Goal: Answer question/provide support: Share knowledge or assist other users

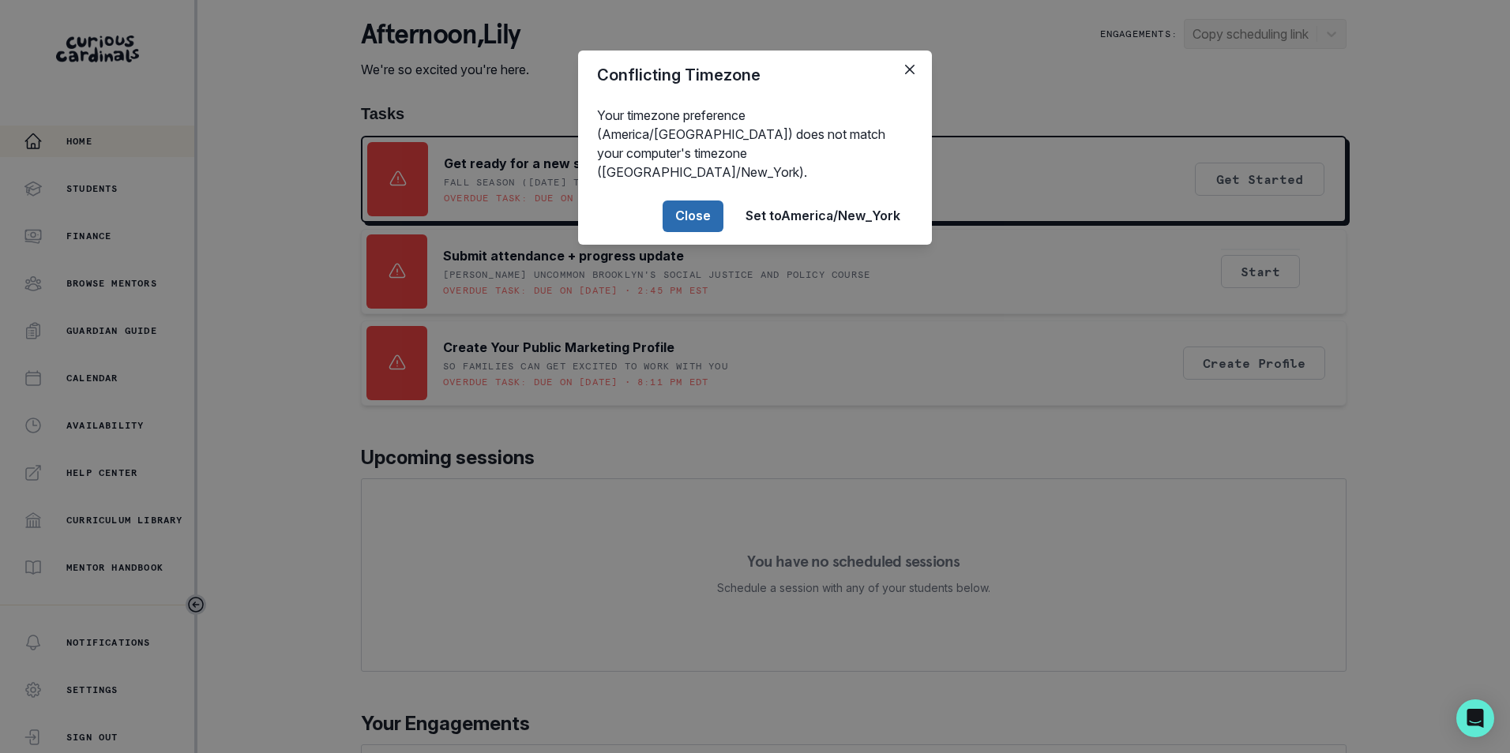
click at [704, 201] on button "Close" at bounding box center [692, 217] width 61 height 32
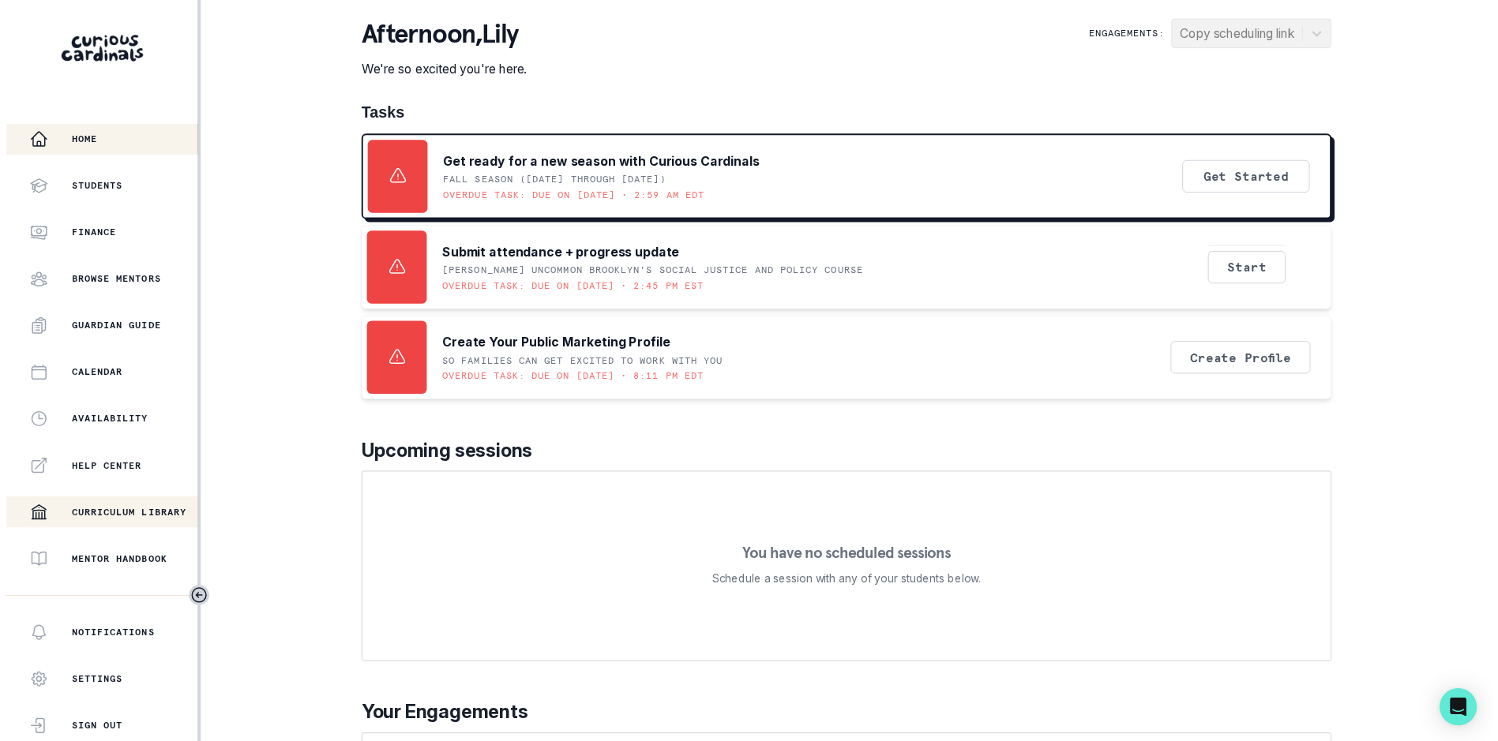
scroll to position [216, 0]
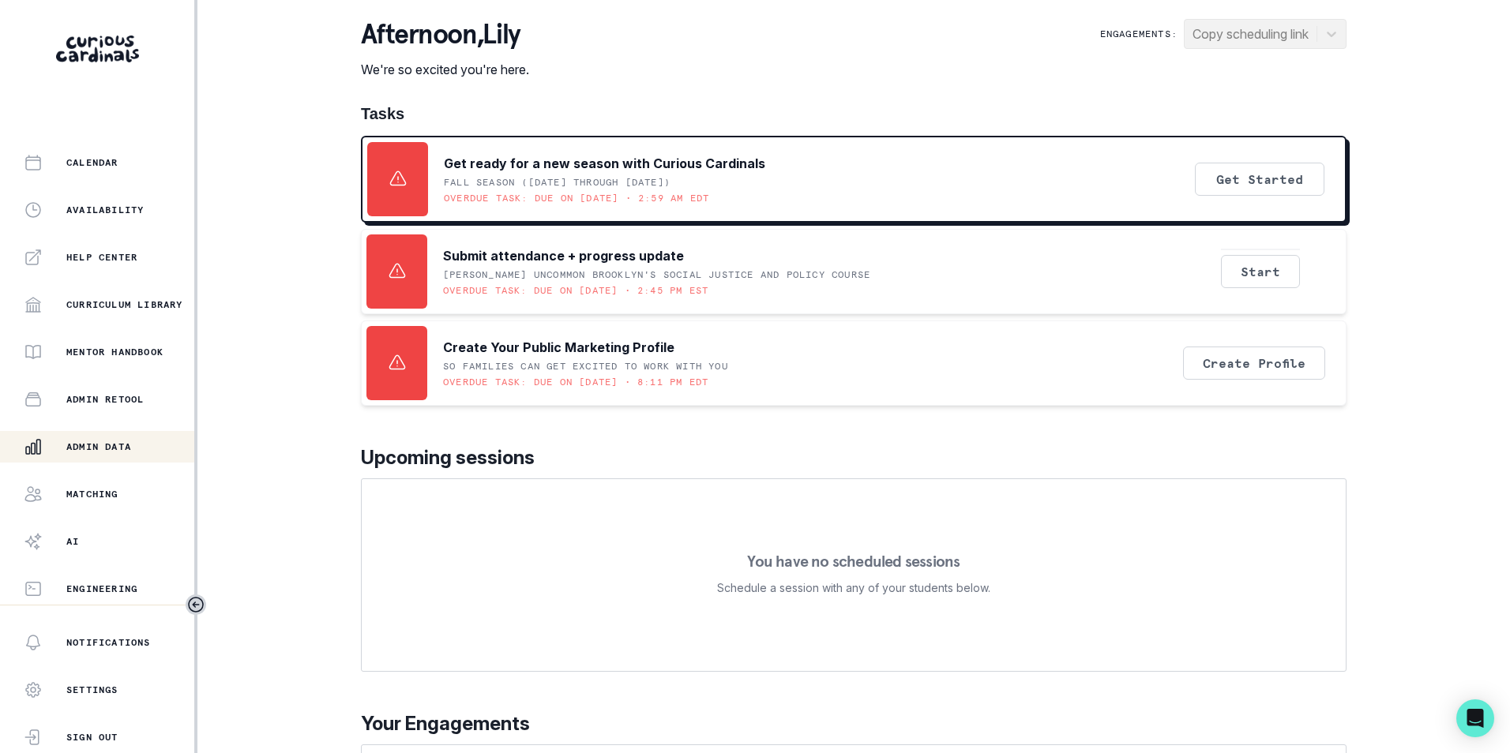
click at [129, 443] on p "Admin Data" at bounding box center [98, 447] width 65 height 13
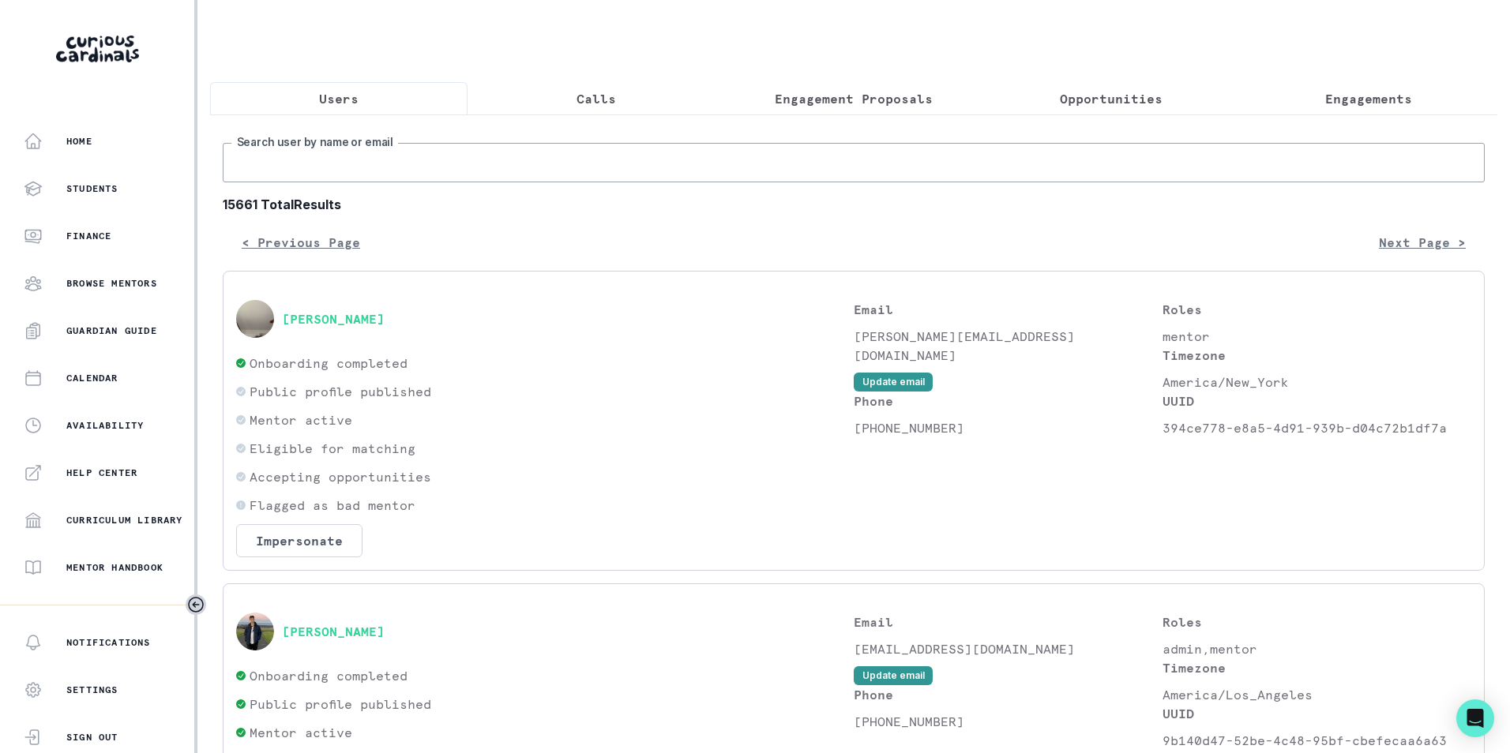
click at [408, 177] on input "Search user by name or email" at bounding box center [854, 162] width 1262 height 39
paste input "[EMAIL_ADDRESS][DOMAIN_NAME]"
type input "[EMAIL_ADDRESS][DOMAIN_NAME]"
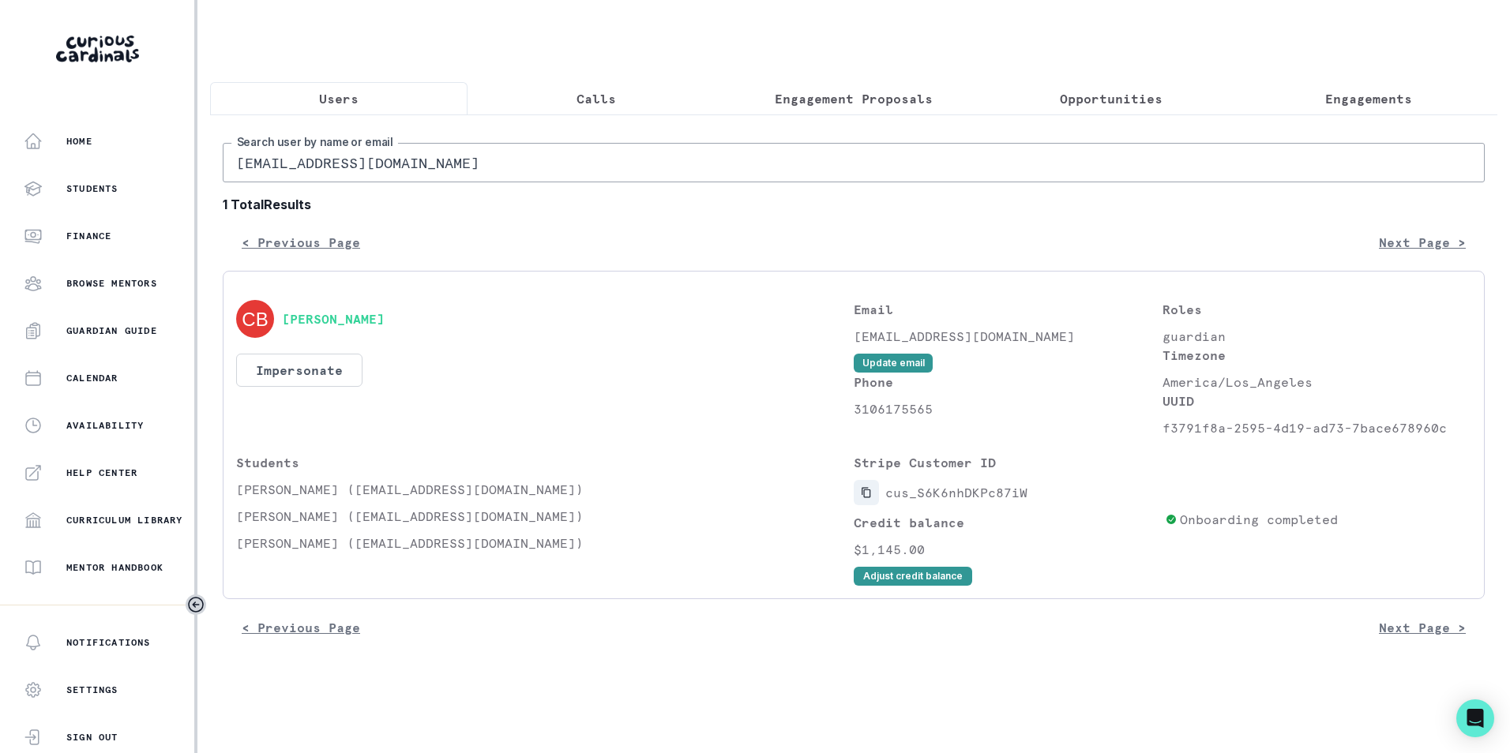
click at [864, 498] on icon "Copied to clipboard" at bounding box center [866, 492] width 11 height 11
drag, startPoint x: 238, startPoint y: 498, endPoint x: 360, endPoint y: 499, distance: 122.4
click at [360, 499] on p "[PERSON_NAME] ([EMAIL_ADDRESS][DOMAIN_NAME])" at bounding box center [544, 489] width 617 height 19
copy p "[PERSON_NAME]"
click at [1337, 100] on p "Engagements" at bounding box center [1368, 98] width 87 height 19
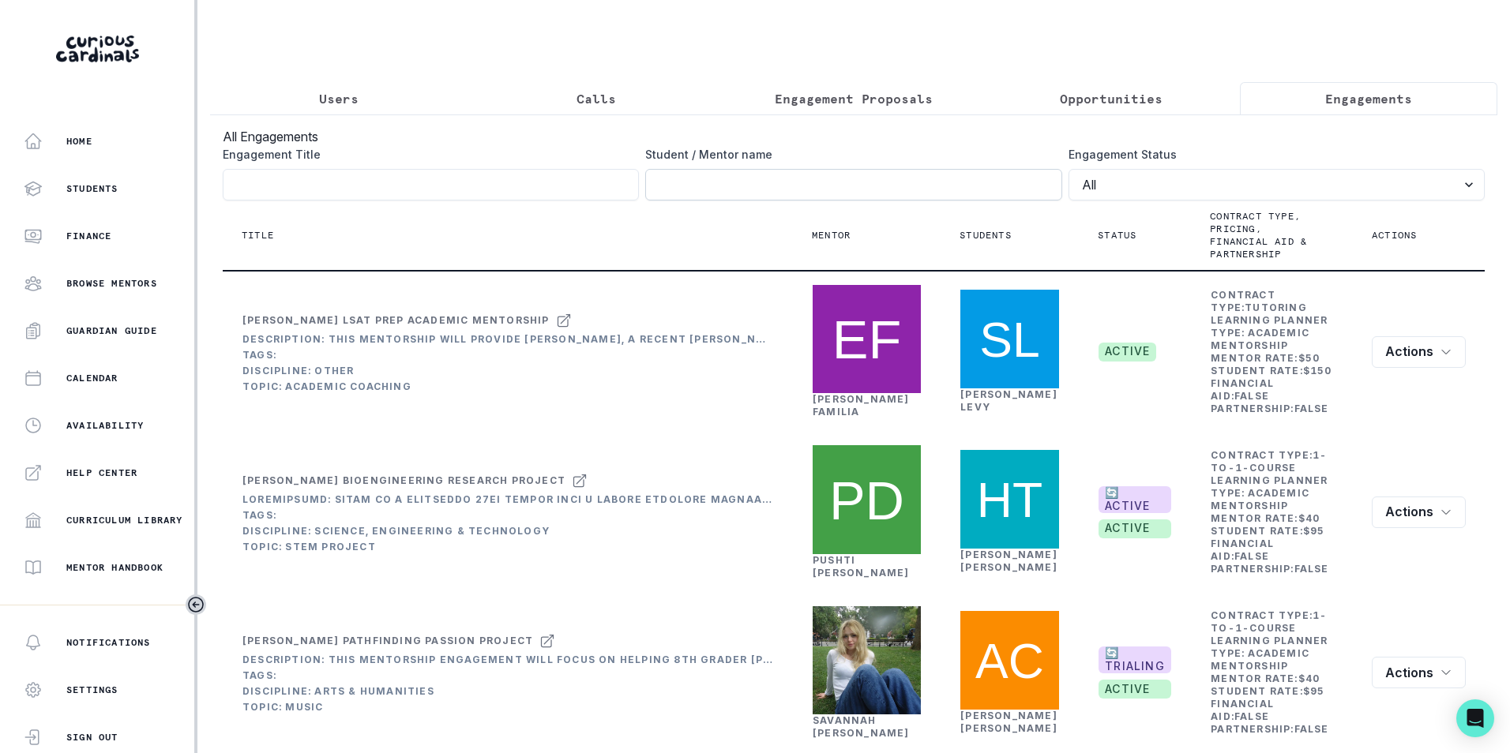
click at [787, 196] on input "Engagement Title" at bounding box center [853, 185] width 416 height 32
paste input "[PERSON_NAME]"
type input "[PERSON_NAME]"
click button "submit" at bounding box center [0, 0] width 0 height 0
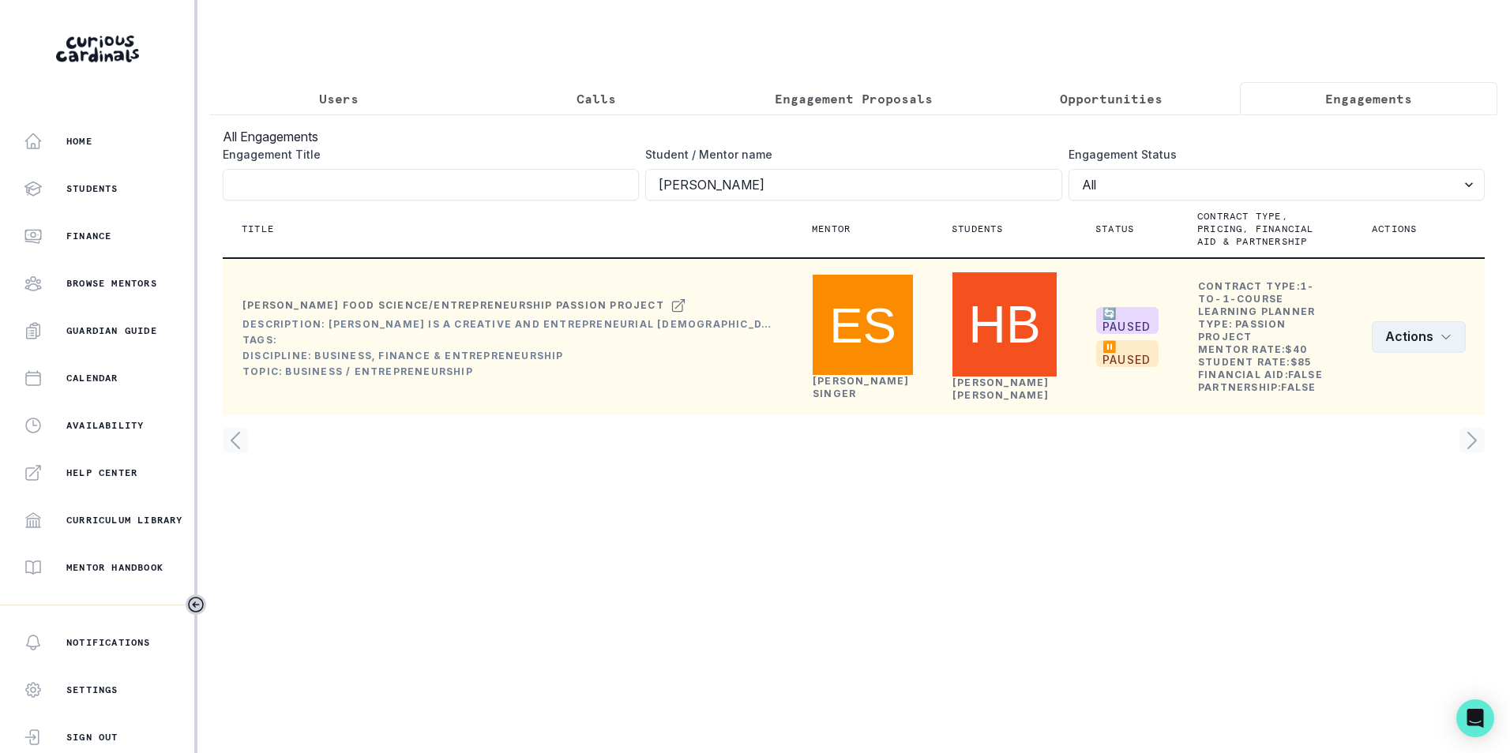
click at [1447, 343] on icon "row menu" at bounding box center [1445, 337] width 13 height 13
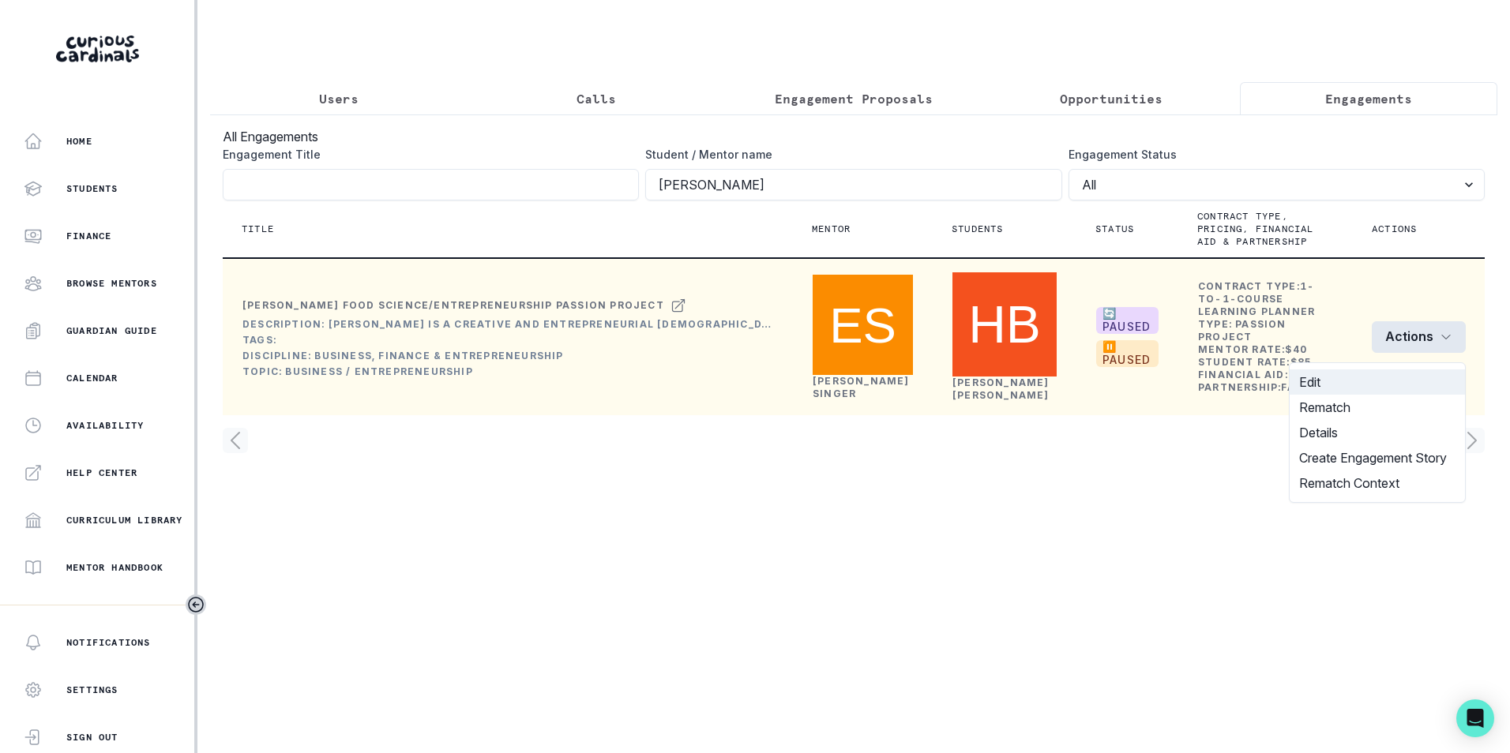
click at [1382, 377] on button "Edit" at bounding box center [1376, 382] width 175 height 25
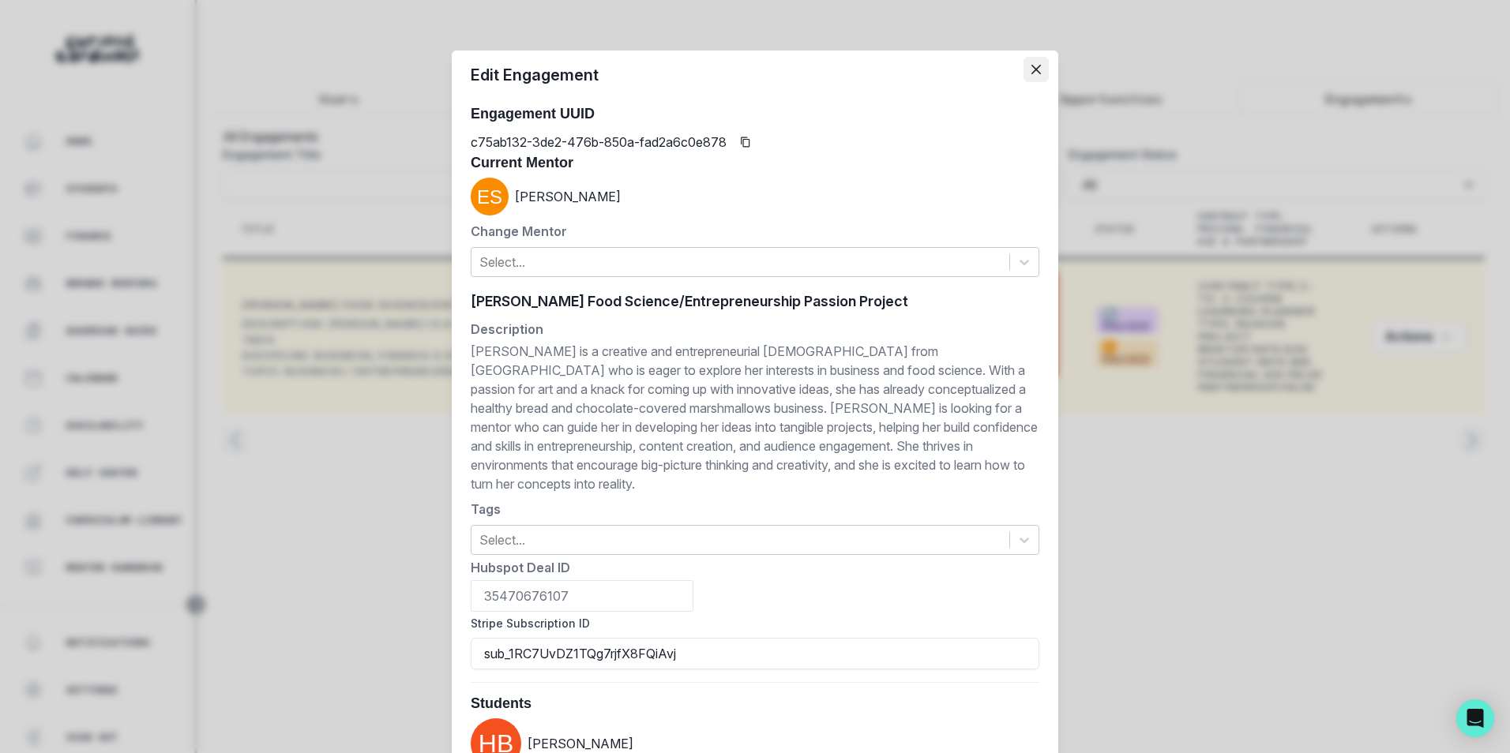
click at [1031, 66] on icon "Close" at bounding box center [1035, 69] width 9 height 9
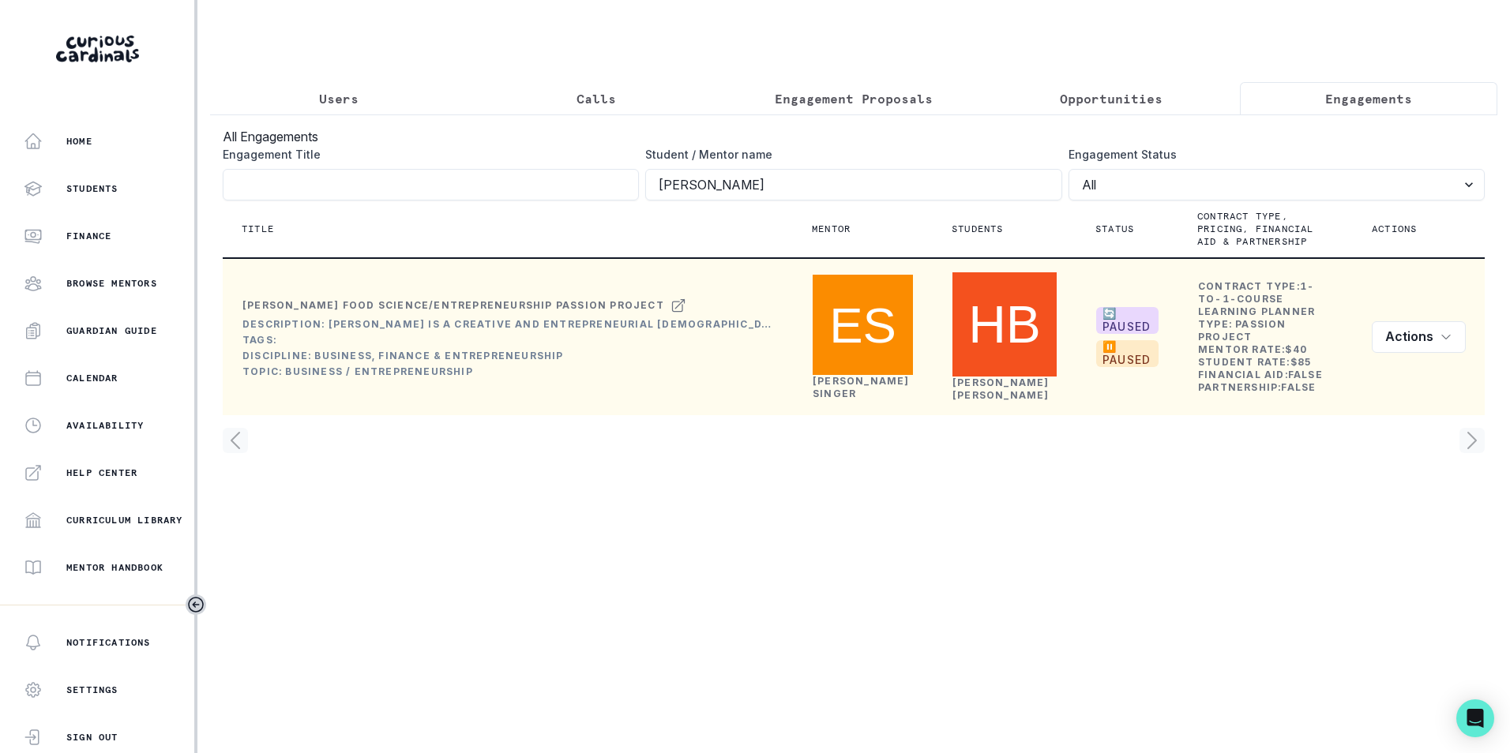
click at [341, 99] on p "Users" at bounding box center [338, 98] width 39 height 19
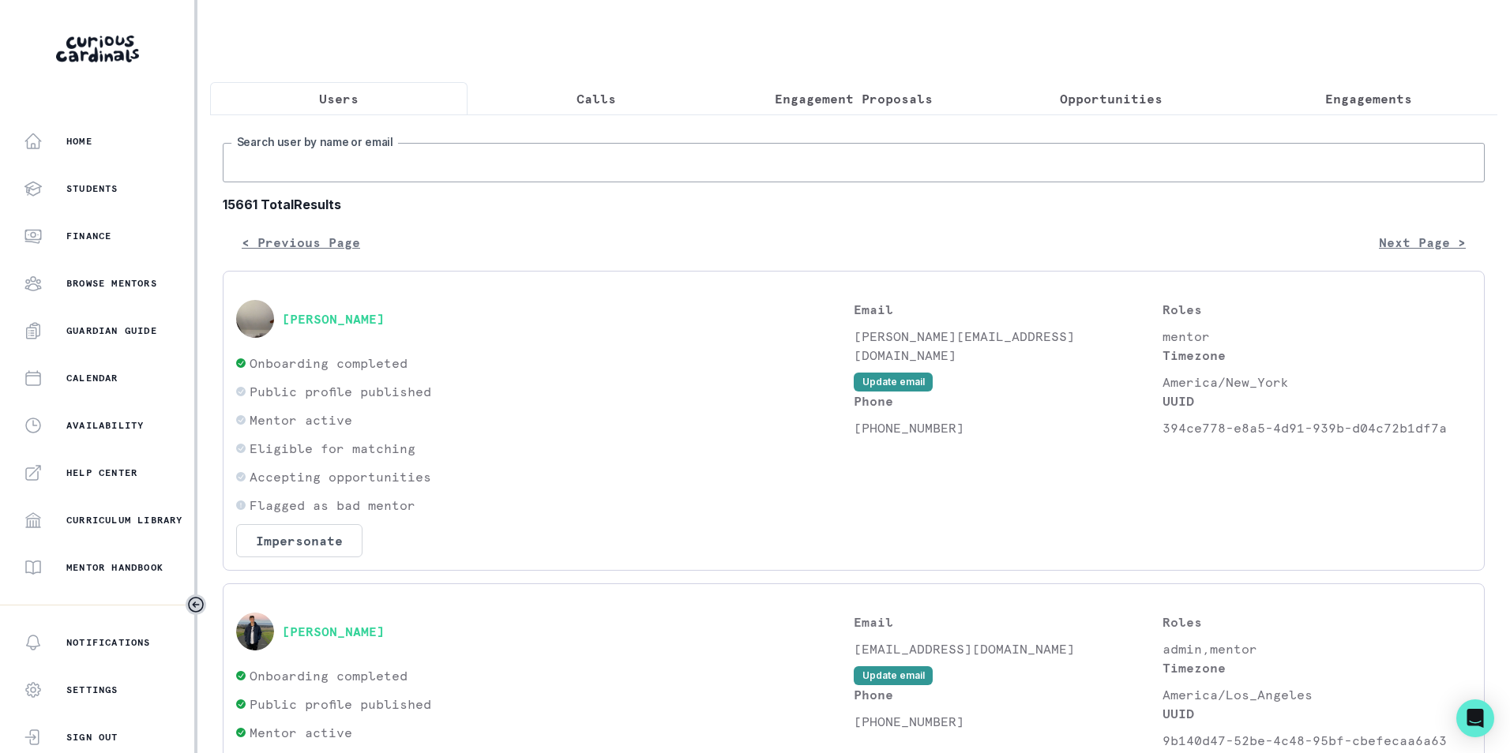
click at [343, 176] on input "Search user by name or email" at bounding box center [854, 162] width 1262 height 39
paste input "[EMAIL_ADDRESS][DOMAIN_NAME]"
type input "[EMAIL_ADDRESS][DOMAIN_NAME]"
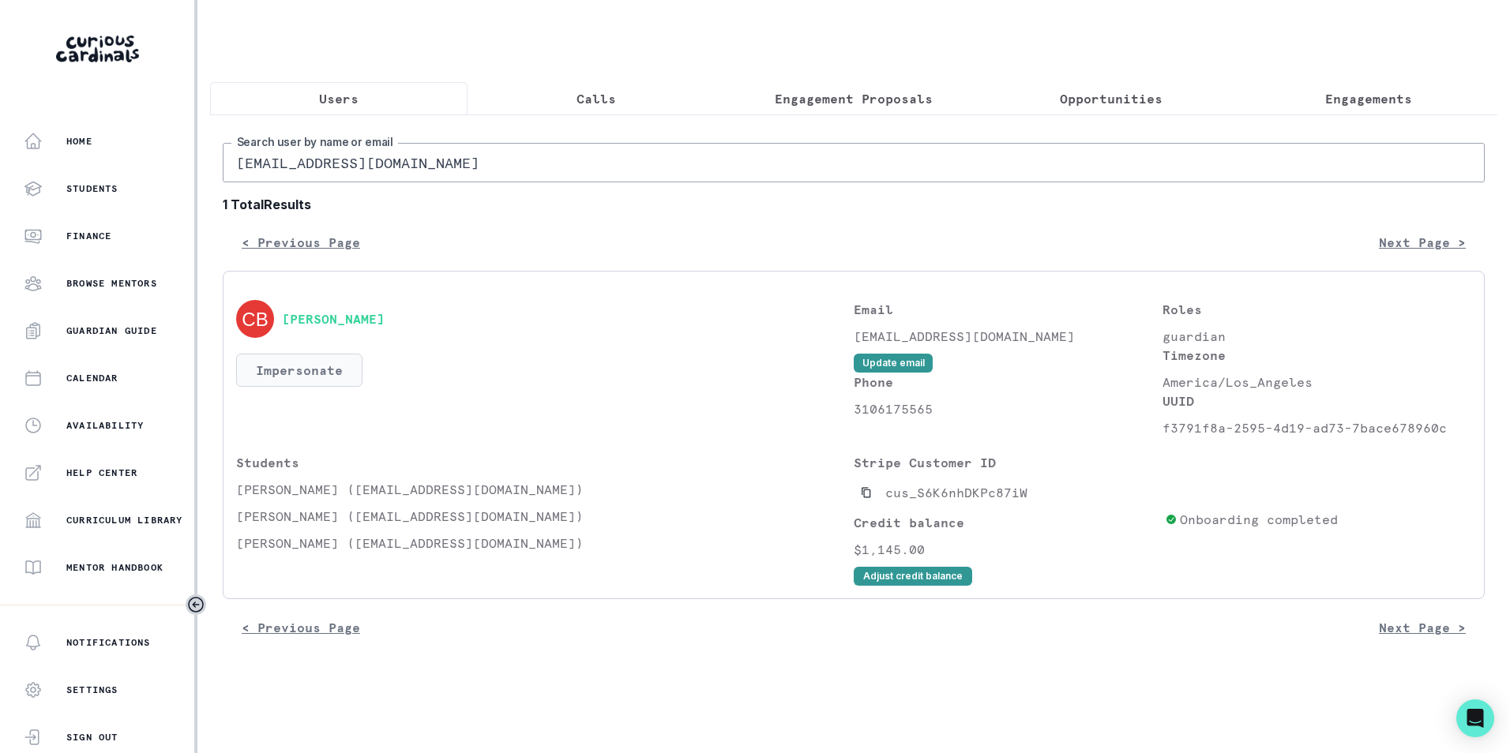
click at [296, 380] on button "Impersonate" at bounding box center [299, 370] width 126 height 33
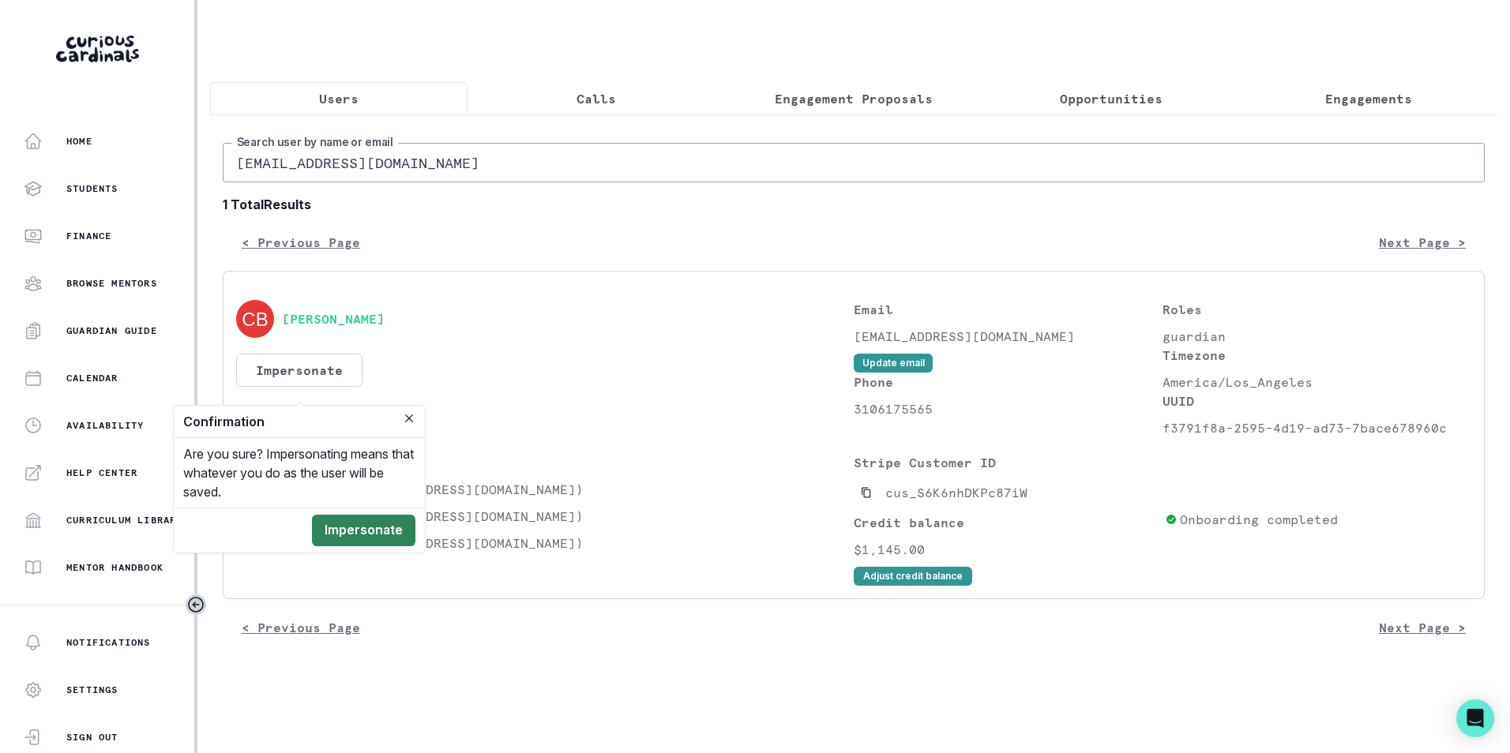
click at [388, 526] on button "Impersonate" at bounding box center [363, 531] width 103 height 32
